Goal: Task Accomplishment & Management: Manage account settings

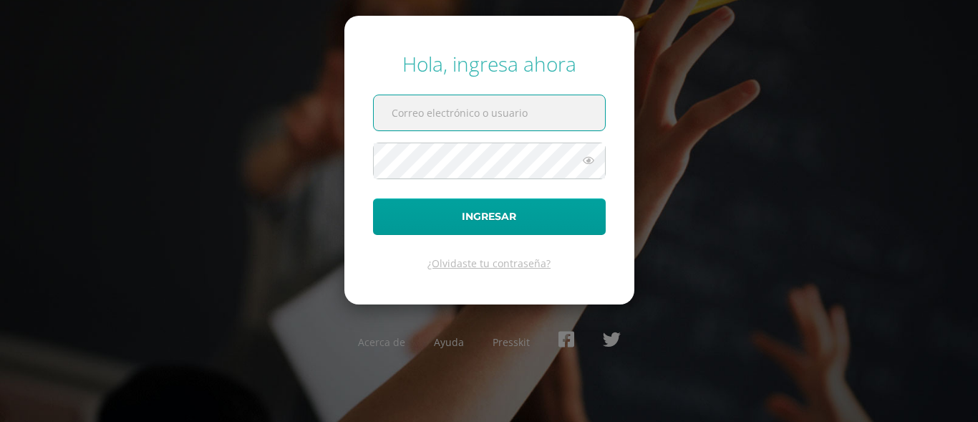
click at [433, 123] on input "text" at bounding box center [489, 112] width 231 height 35
click at [483, 110] on input "text" at bounding box center [489, 112] width 231 height 35
type input "[PERSON_NAME][EMAIL_ADDRESS][DOMAIN_NAME]"
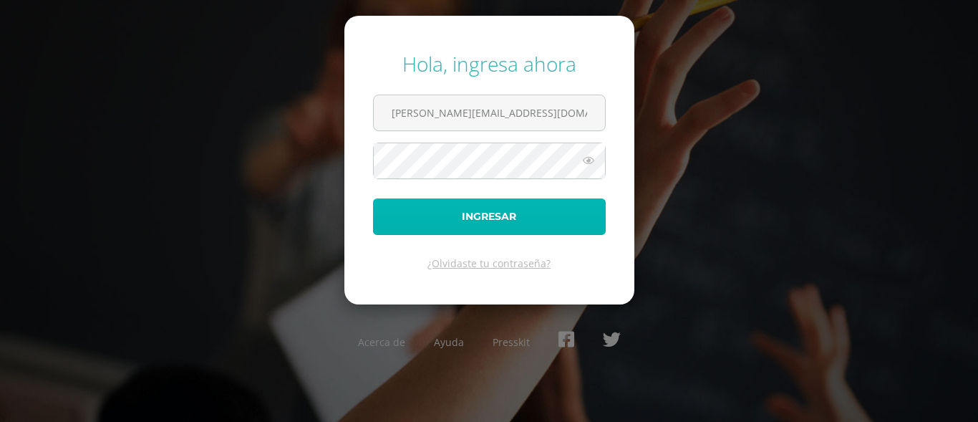
click at [495, 221] on button "Ingresar" at bounding box center [489, 216] width 233 height 37
